Goal: Task Accomplishment & Management: Manage account settings

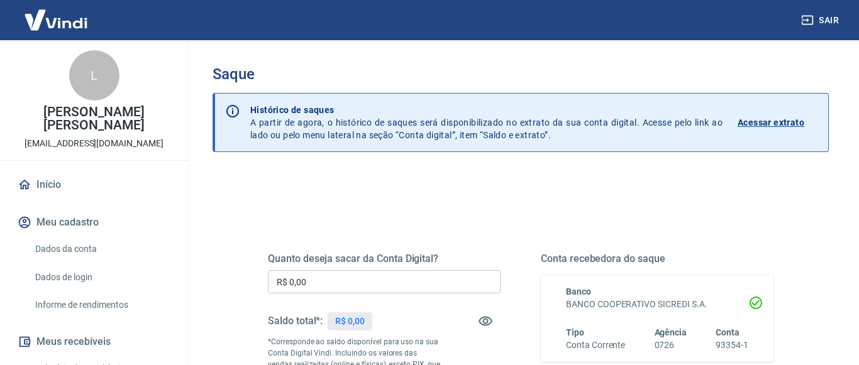
click at [782, 120] on p "Acessar extrato" at bounding box center [771, 122] width 67 height 13
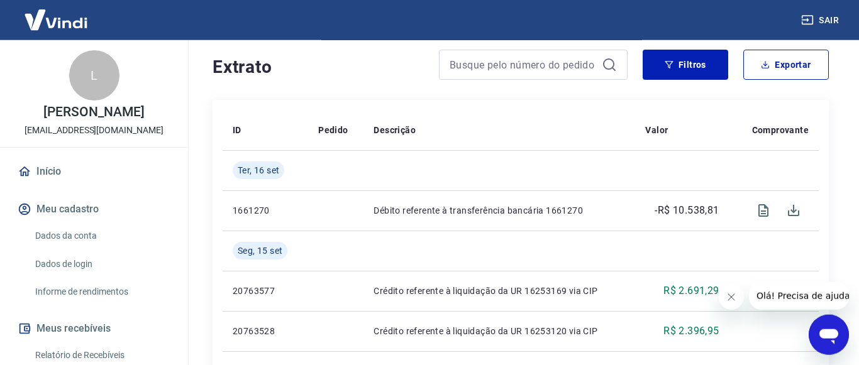
scroll to position [257, 0]
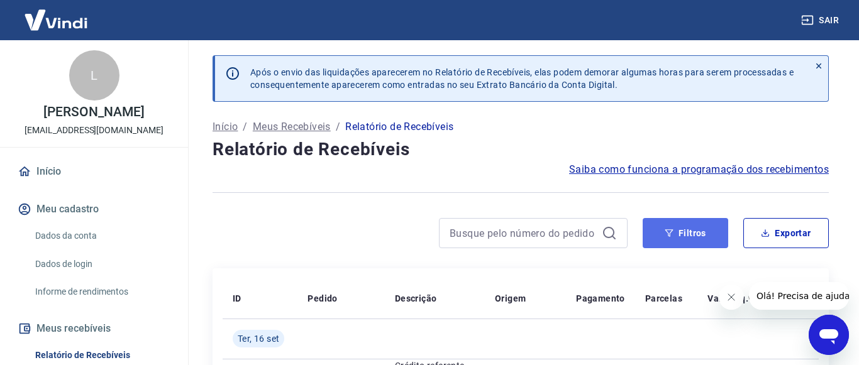
click at [689, 247] on button "Filtros" at bounding box center [686, 233] width 86 height 30
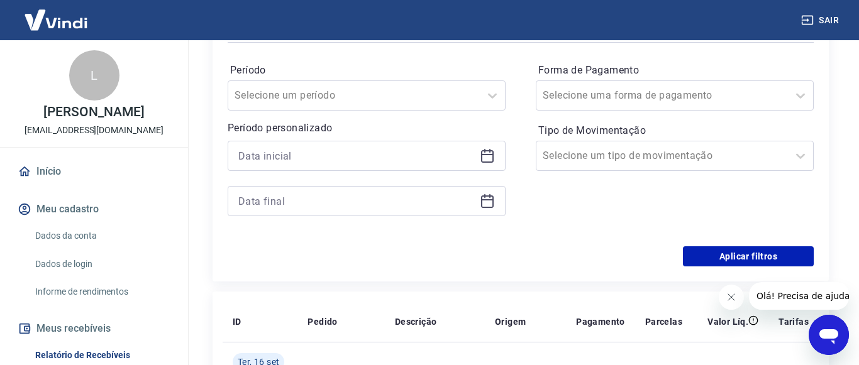
scroll to position [257, 0]
click at [482, 162] on icon at bounding box center [487, 155] width 15 height 15
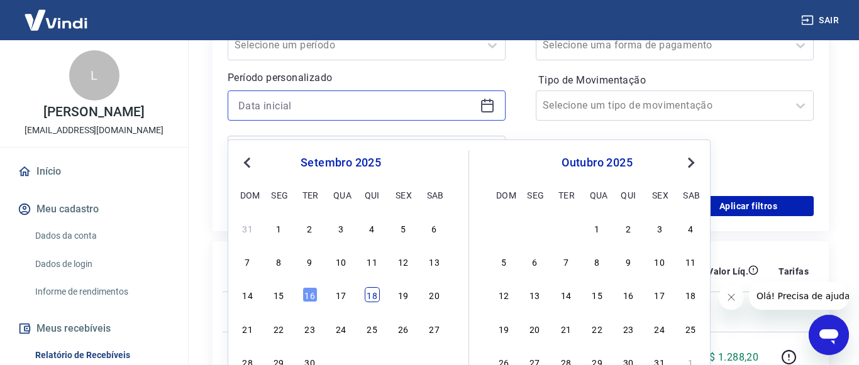
scroll to position [385, 0]
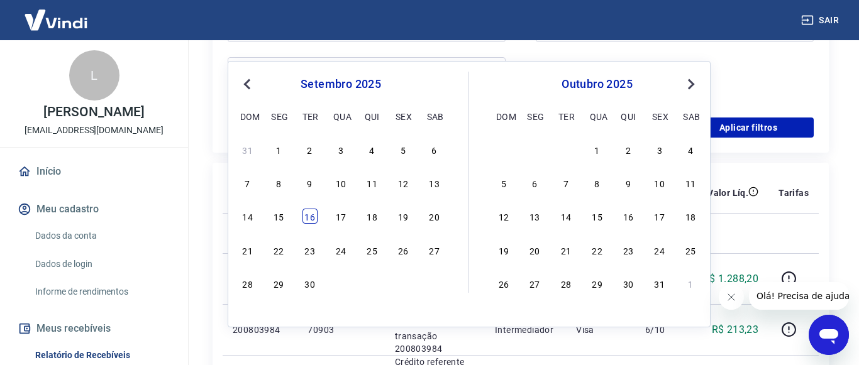
click at [310, 218] on div "16" at bounding box center [309, 216] width 15 height 15
type input "16/09/2025"
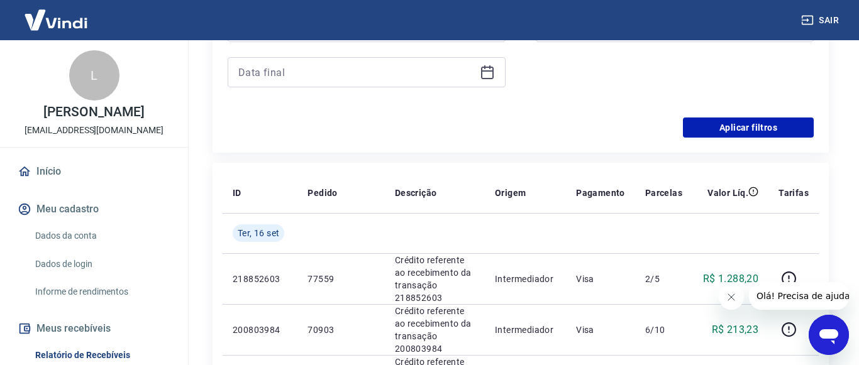
click at [496, 83] on div at bounding box center [367, 72] width 278 height 30
click at [491, 80] on icon at bounding box center [487, 72] width 15 height 15
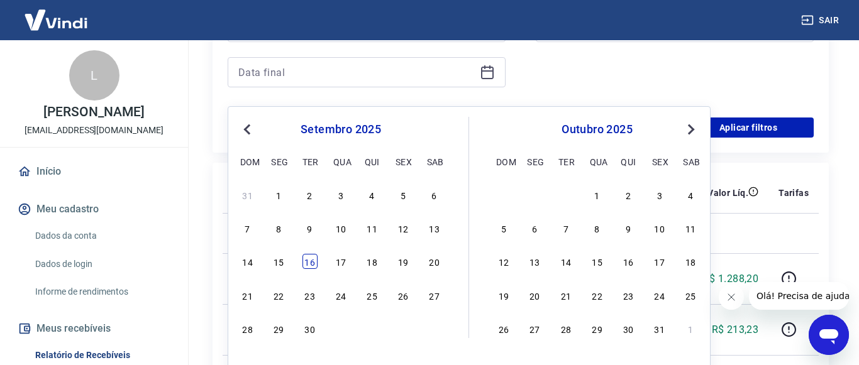
click at [312, 267] on div "16" at bounding box center [309, 261] width 15 height 15
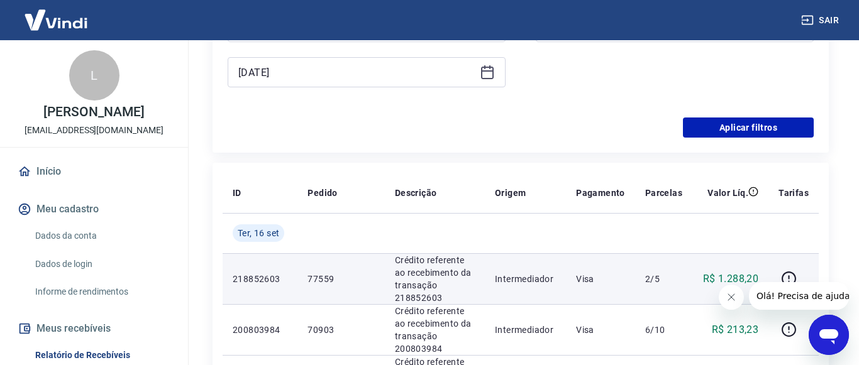
type input "16/09/2025"
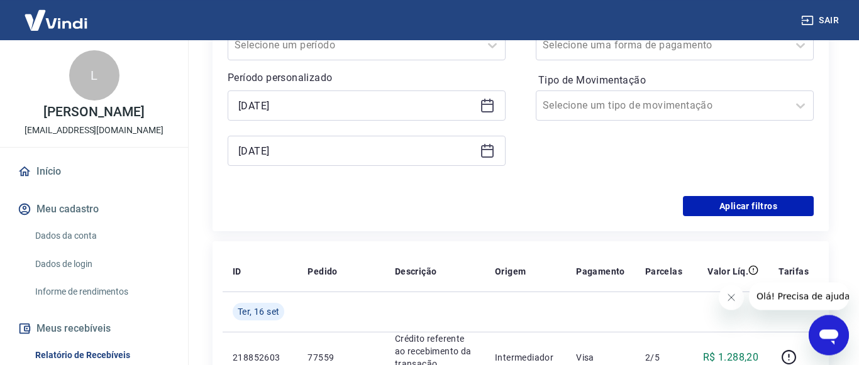
scroll to position [257, 0]
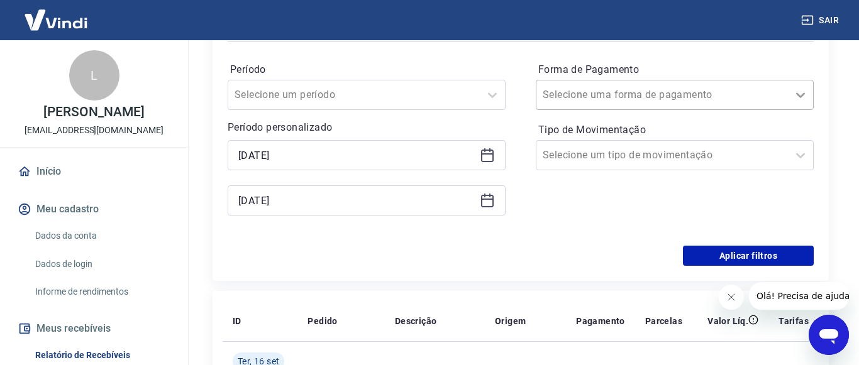
click at [797, 103] on icon at bounding box center [800, 94] width 15 height 15
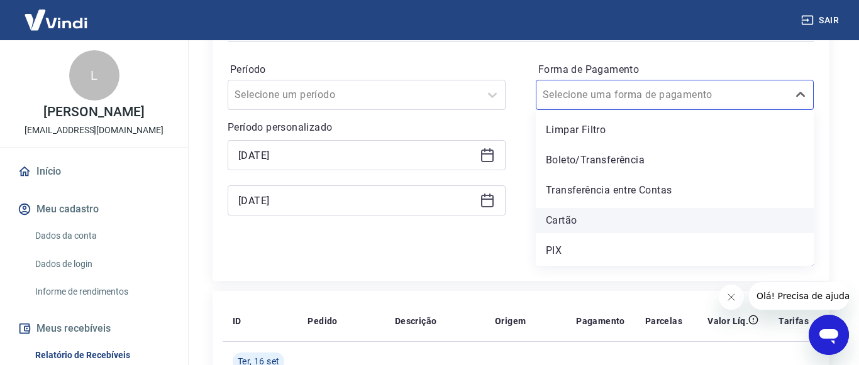
click at [562, 230] on div "Cartão" at bounding box center [675, 220] width 278 height 25
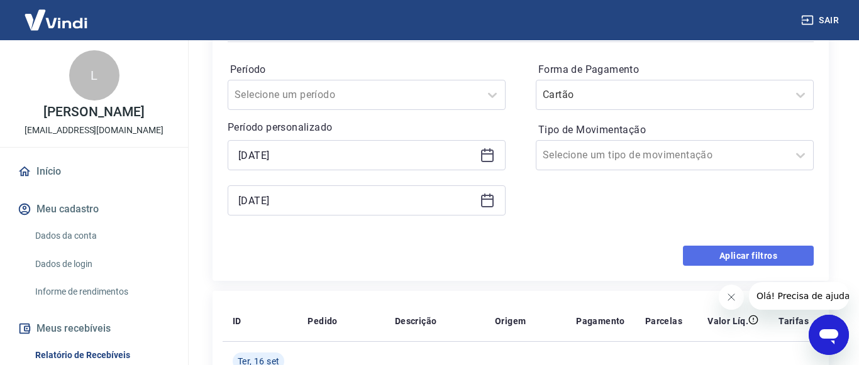
click at [760, 266] on button "Aplicar filtros" at bounding box center [748, 256] width 131 height 20
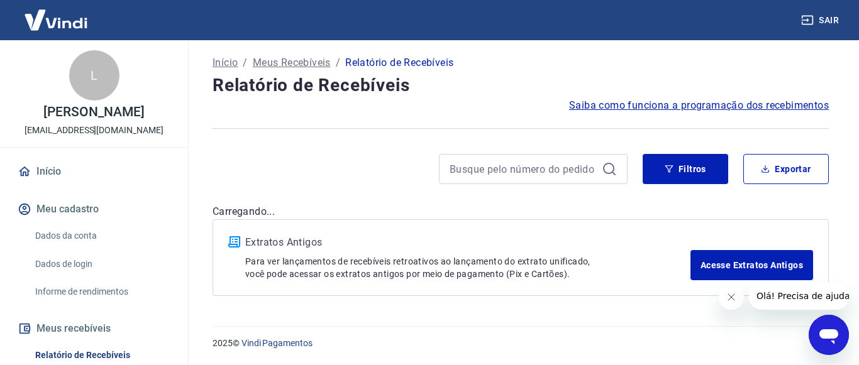
scroll to position [77, 0]
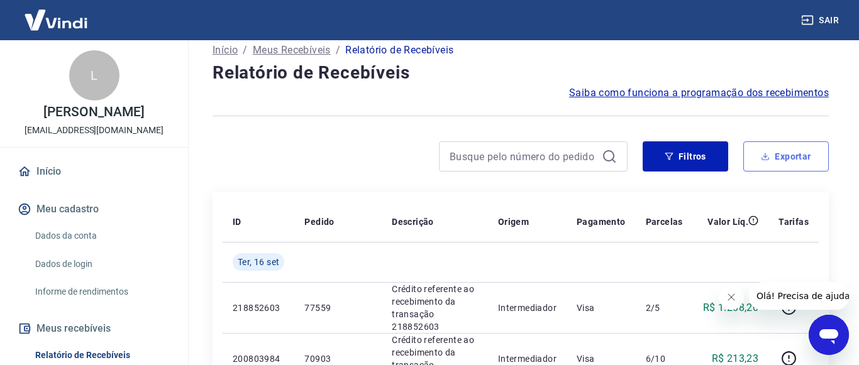
click at [788, 168] on button "Exportar" at bounding box center [786, 156] width 86 height 30
type input "16/09/2025"
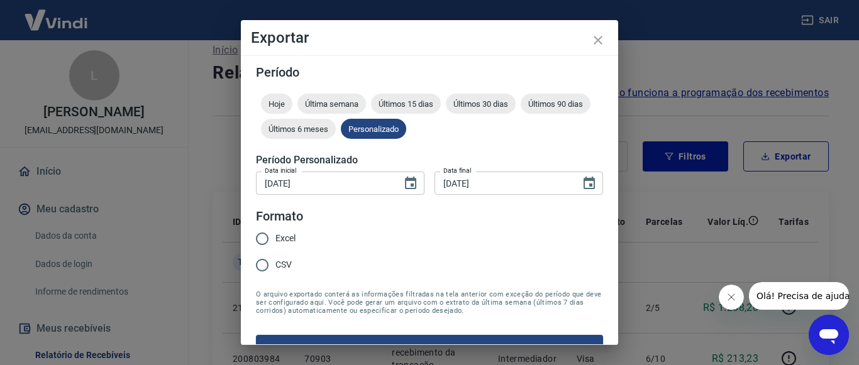
click at [267, 265] on input "CSV" at bounding box center [262, 265] width 26 height 26
radio input "true"
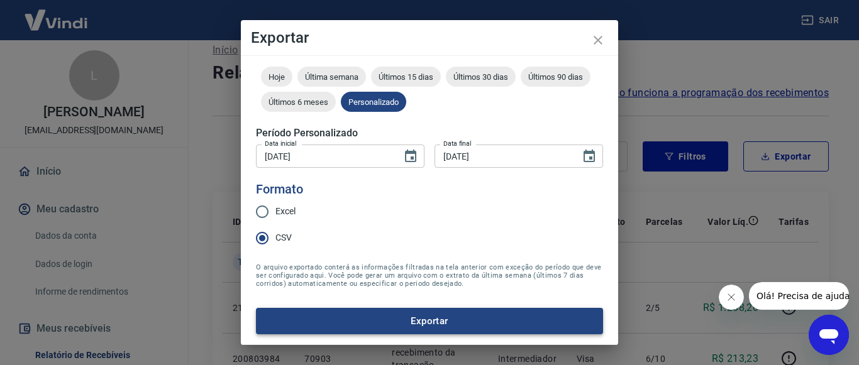
click at [436, 322] on button "Exportar" at bounding box center [429, 321] width 347 height 26
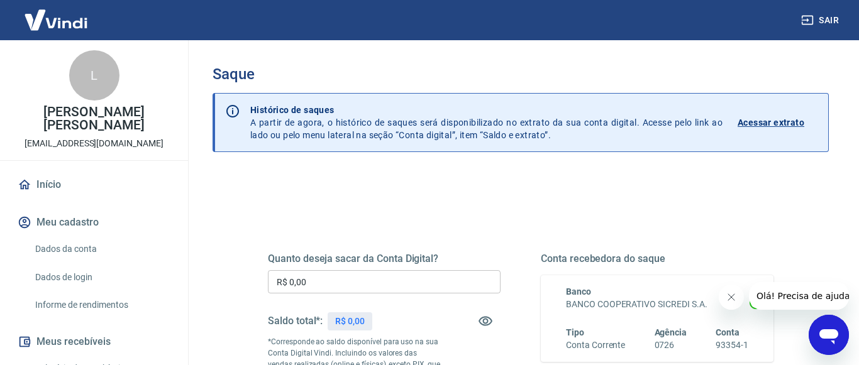
click at [783, 124] on p "Acessar extrato" at bounding box center [771, 122] width 67 height 13
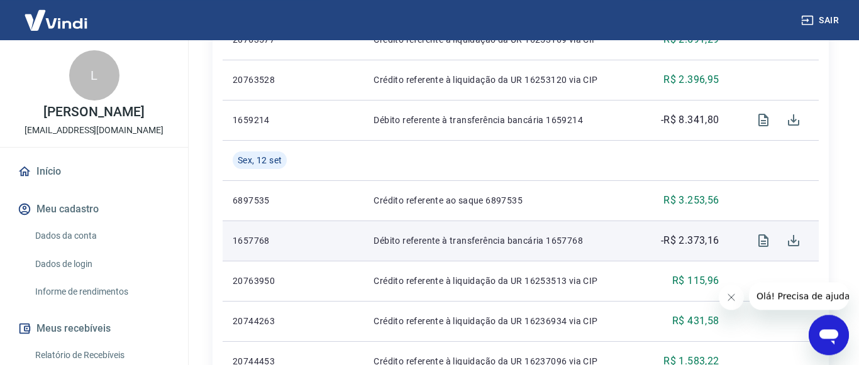
scroll to position [513, 0]
